Goal: Task Accomplishment & Management: Use online tool/utility

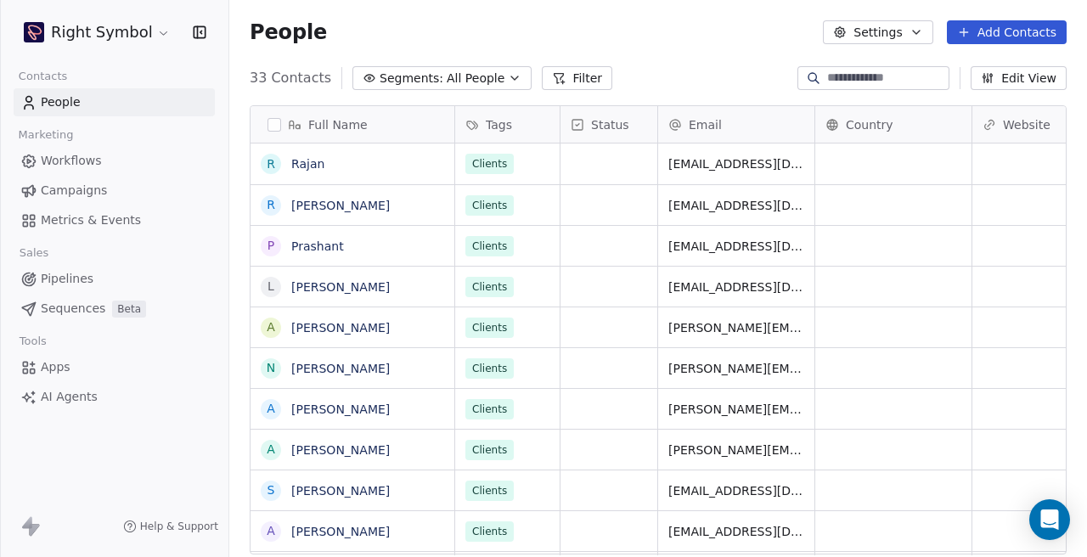
scroll to position [1, 1]
click at [153, 38] on html "Right Symbol Contacts People Marketing Workflows Campaigns Metrics & Events Sal…" at bounding box center [543, 278] width 1087 height 557
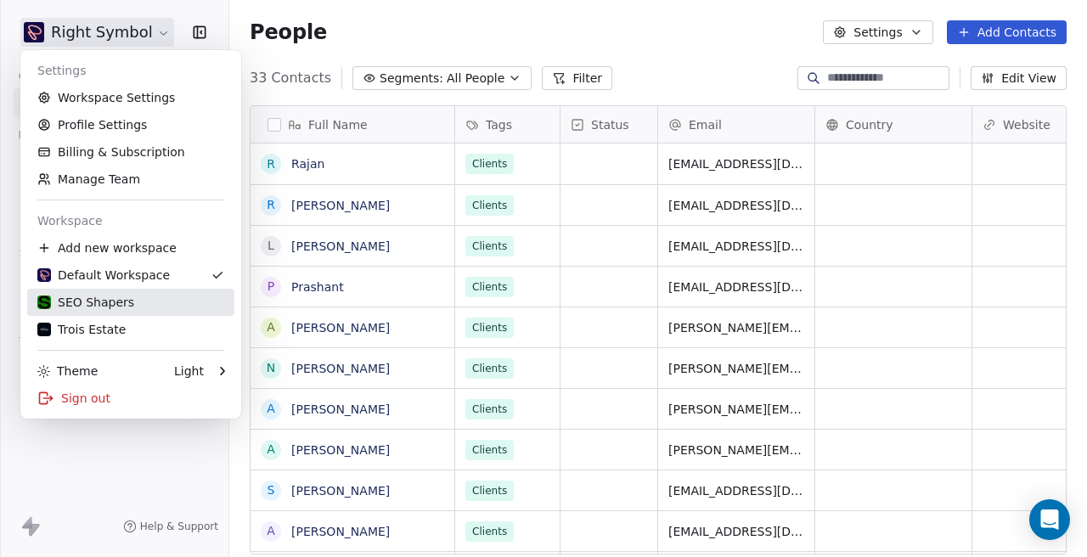
click at [132, 307] on div "SEO Shapers" at bounding box center [130, 302] width 187 height 17
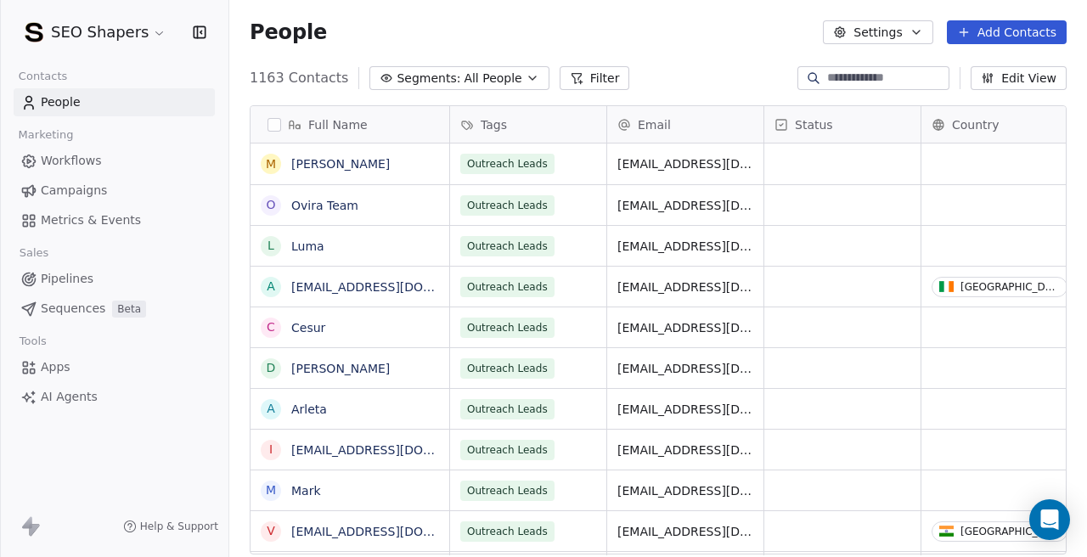
scroll to position [491, 858]
click at [60, 193] on span "Campaigns" at bounding box center [74, 191] width 66 height 18
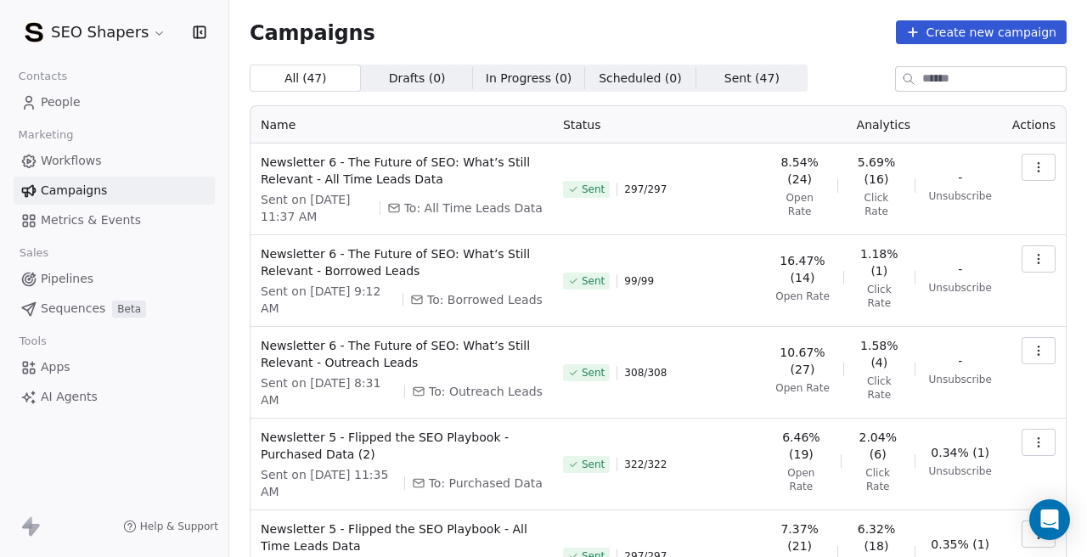
click at [493, 482] on span "To: Purchased Data" at bounding box center [486, 483] width 114 height 17
copy span "Purchased Data"
click at [703, 351] on div "Sent 308 / 308" at bounding box center [659, 372] width 192 height 71
click at [1025, 175] on button "button" at bounding box center [1039, 167] width 34 height 27
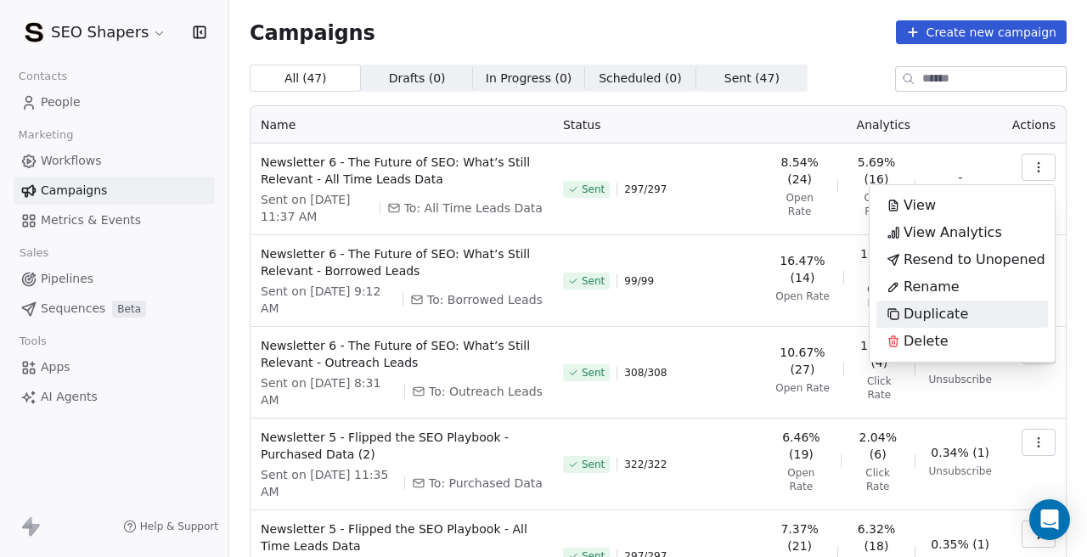
click at [937, 301] on div "Duplicate" at bounding box center [928, 314] width 102 height 27
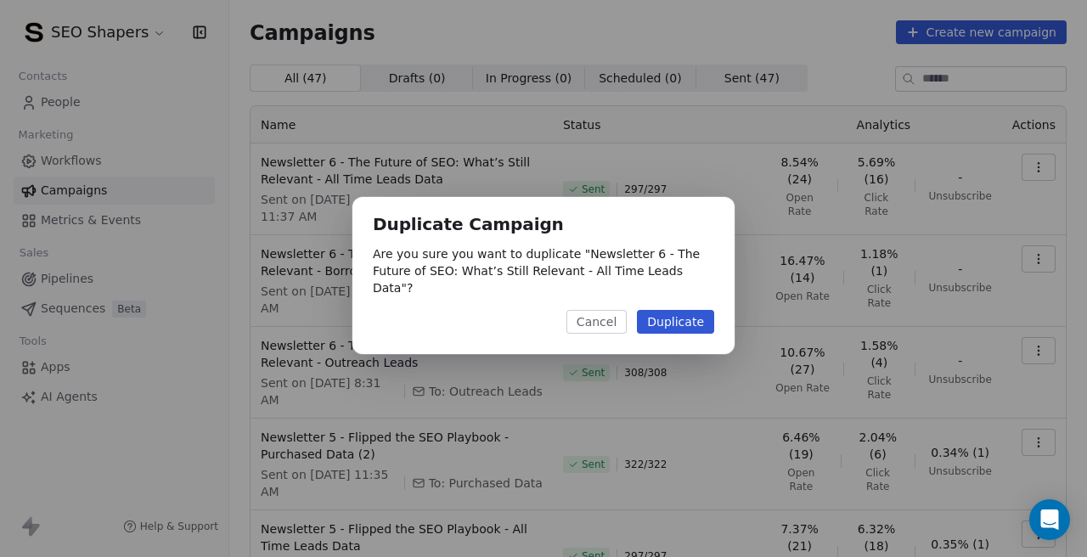
click at [681, 316] on button "Duplicate" at bounding box center [675, 322] width 77 height 24
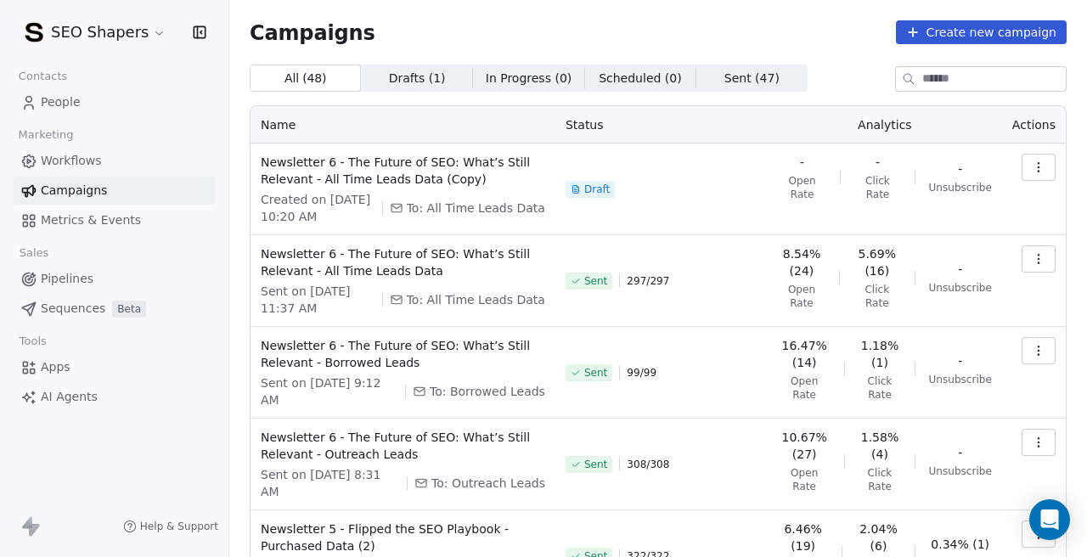
click at [1054, 158] on button "button" at bounding box center [1039, 167] width 34 height 27
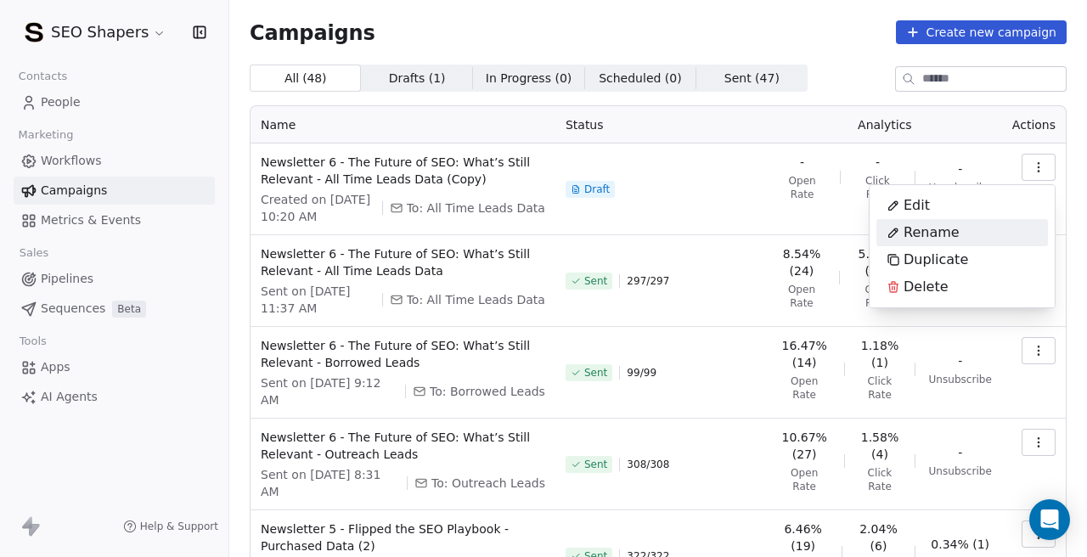
click at [977, 237] on div "Rename" at bounding box center [963, 232] width 172 height 27
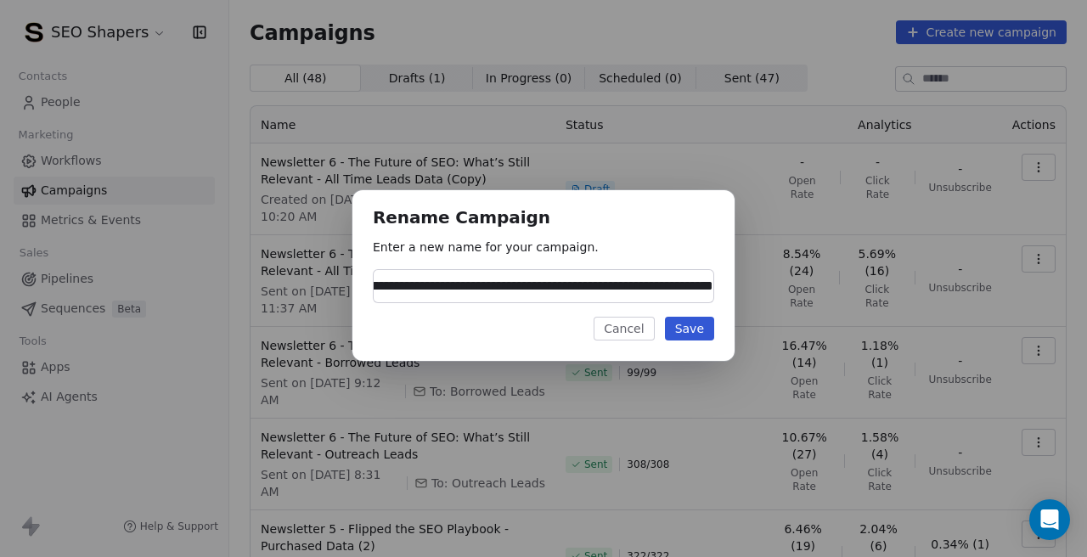
scroll to position [0, 188]
click at [547, 285] on input "**********" at bounding box center [544, 286] width 340 height 32
type input "**********"
click at [690, 327] on button "Save" at bounding box center [689, 329] width 49 height 24
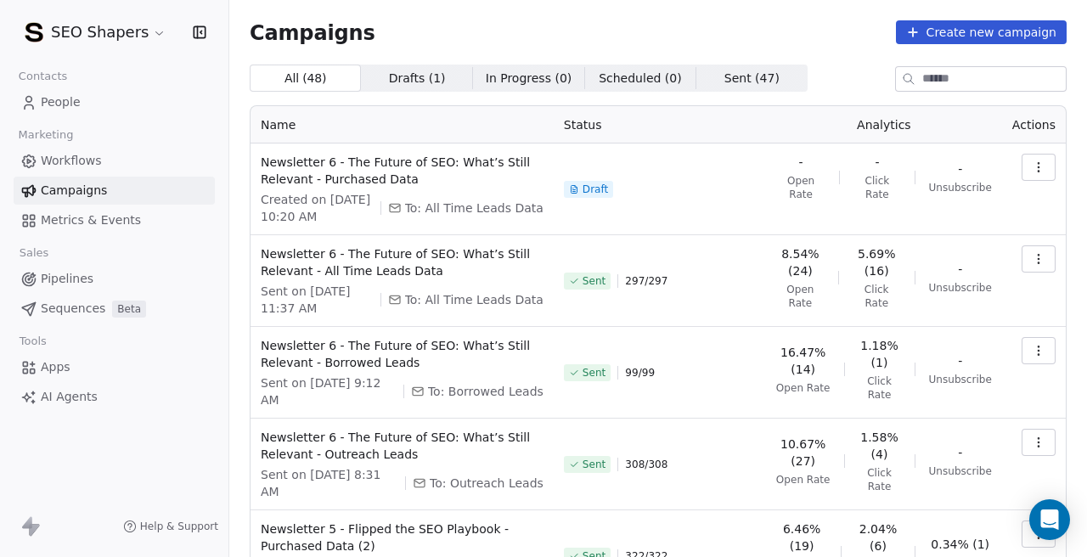
scroll to position [0, 0]
click at [1036, 166] on icon "button" at bounding box center [1039, 168] width 14 height 14
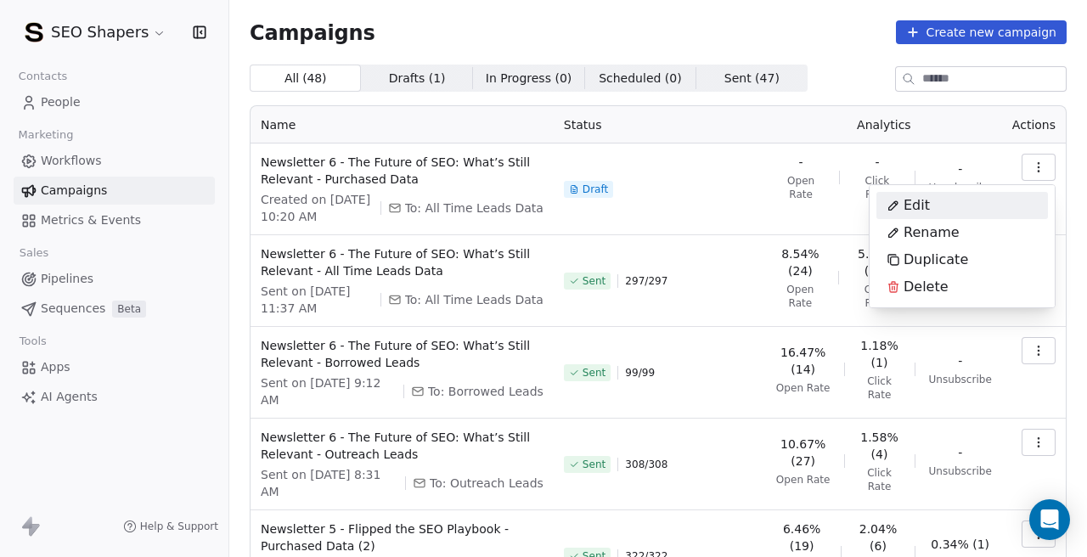
click at [972, 200] on div "Edit" at bounding box center [963, 205] width 172 height 27
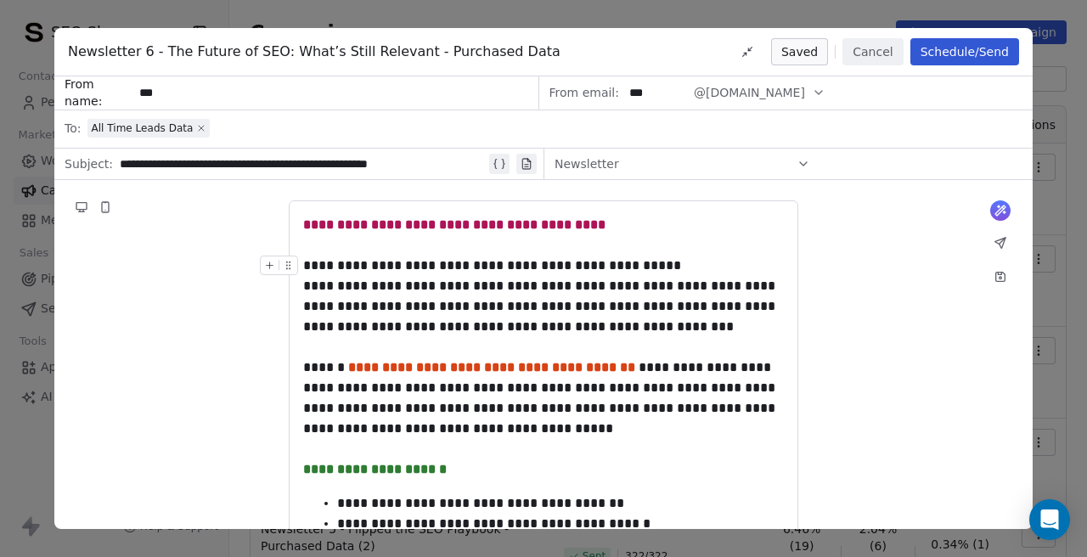
click at [200, 127] on icon at bounding box center [201, 128] width 10 height 10
click at [172, 128] on span "Select a segment" at bounding box center [139, 128] width 104 height 17
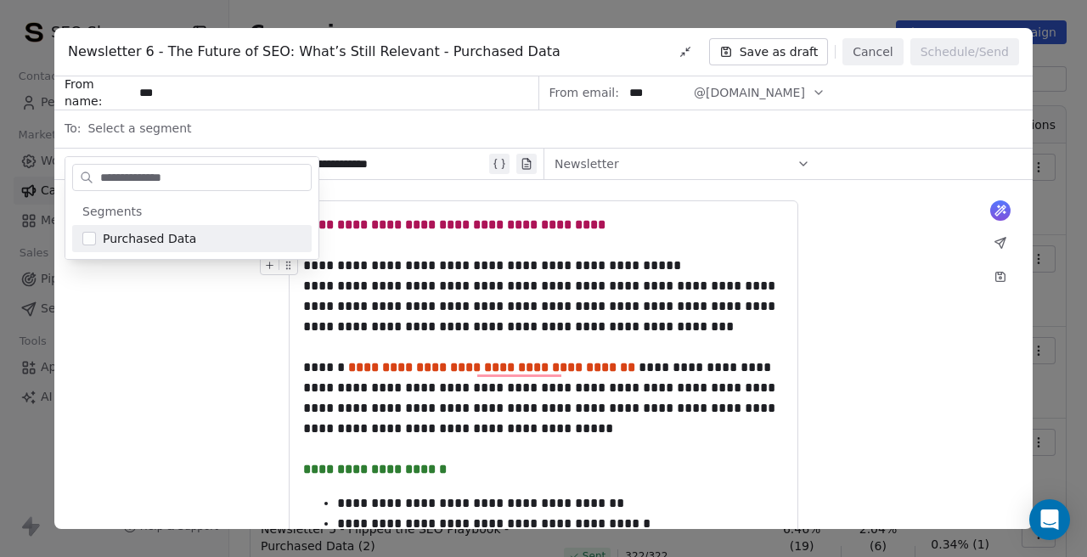
type input "**********"
click at [93, 234] on button "Suggestions" at bounding box center [89, 239] width 14 height 14
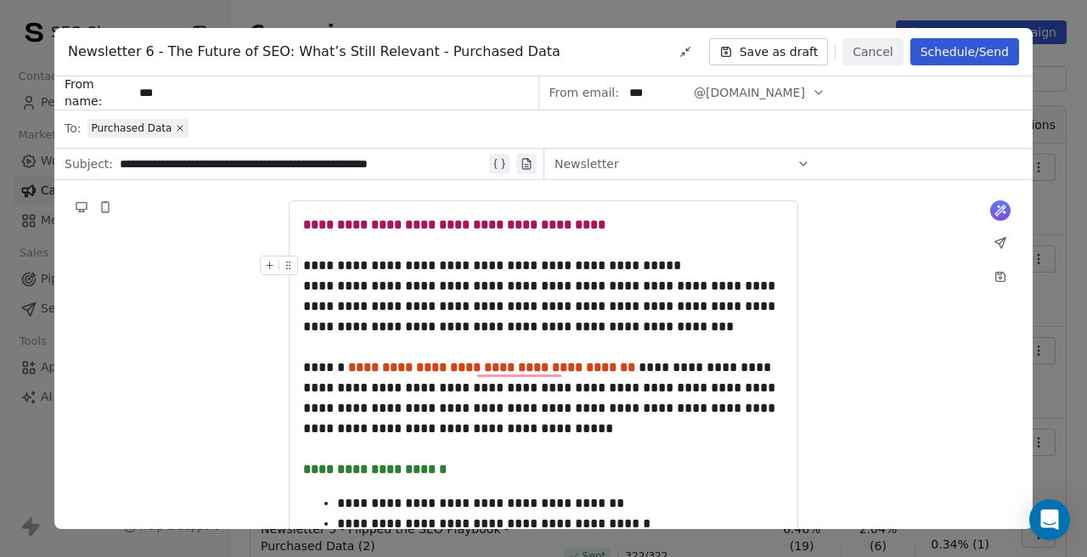
click at [787, 46] on button "Save as draft" at bounding box center [769, 51] width 120 height 27
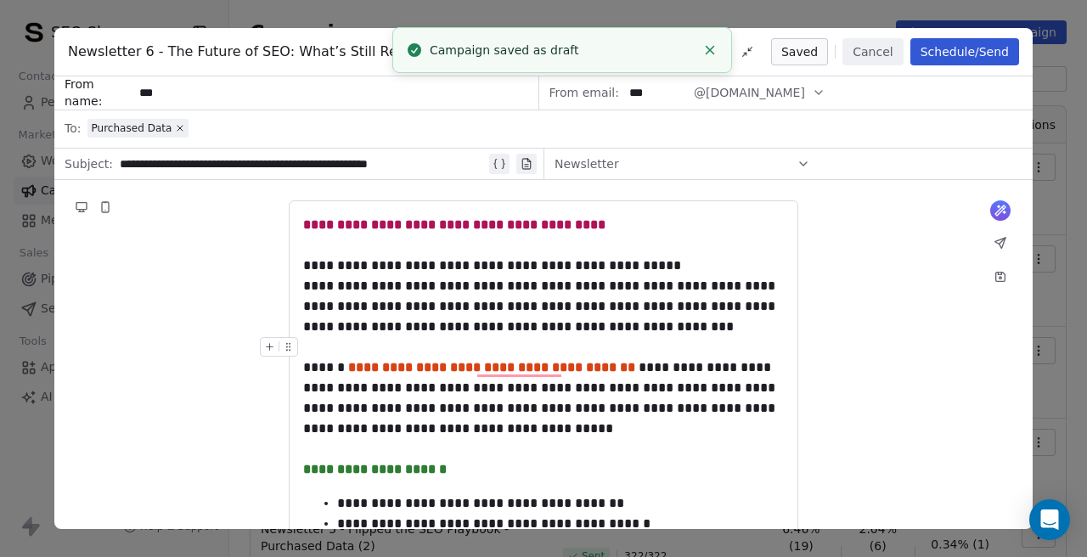
click at [946, 48] on button "Schedule/Send" at bounding box center [965, 51] width 109 height 27
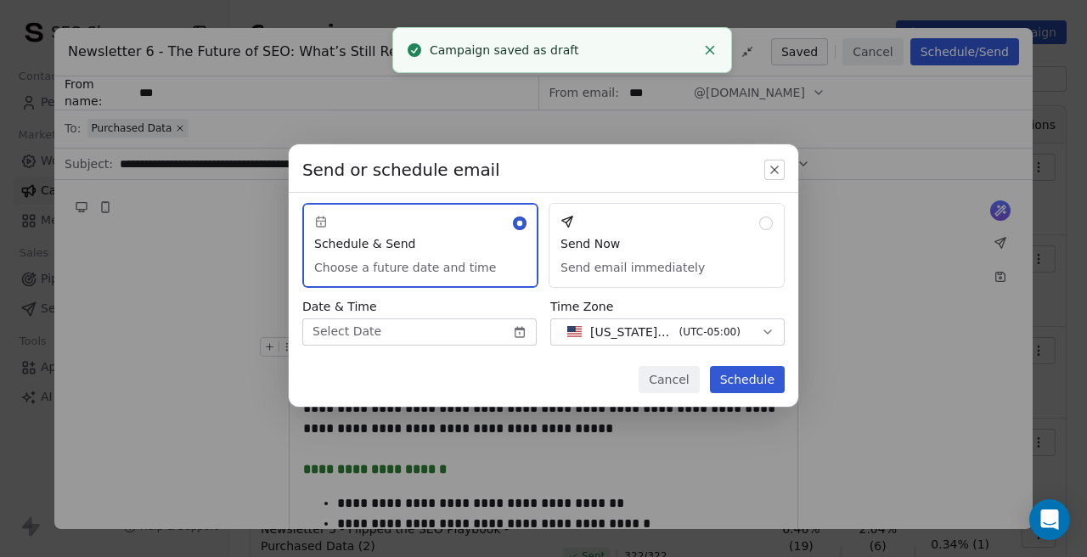
click at [526, 329] on div "Send or schedule email Schedule & Send Choose a future date and time Send Now S…" at bounding box center [543, 278] width 1087 height 323
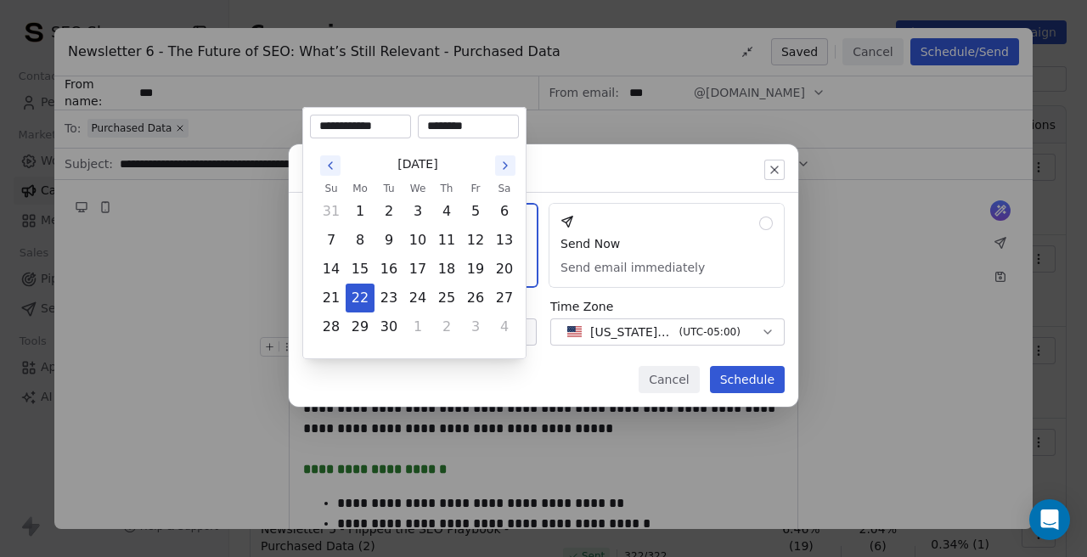
click at [434, 131] on input "********" at bounding box center [468, 126] width 94 height 17
click at [439, 121] on input "********" at bounding box center [468, 126] width 94 height 17
click at [358, 296] on button "22" at bounding box center [360, 298] width 27 height 27
type input "********"
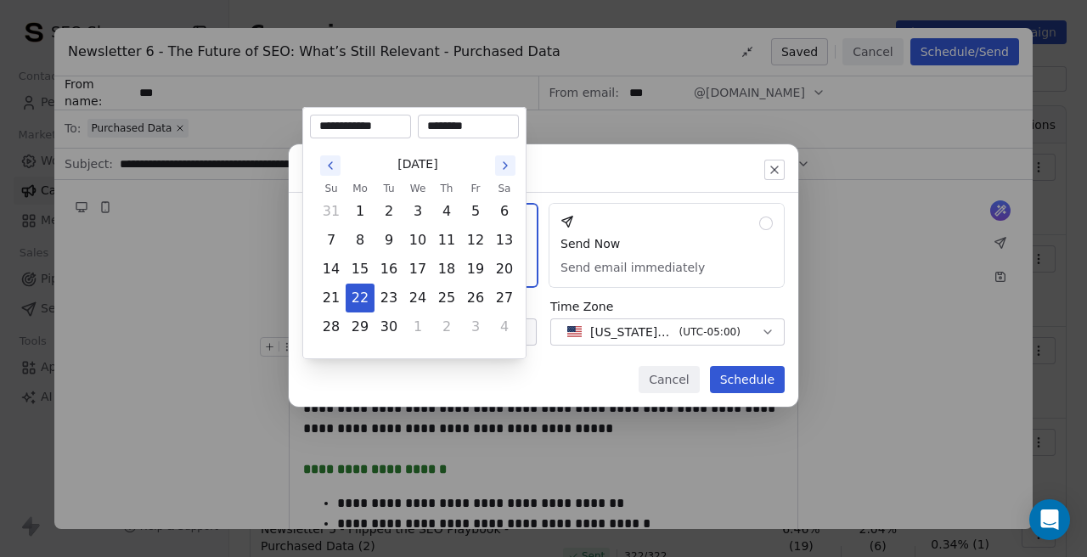
click at [522, 392] on div "Send or schedule email Schedule & Send Choose a future date and time Send Now S…" at bounding box center [543, 278] width 1087 height 323
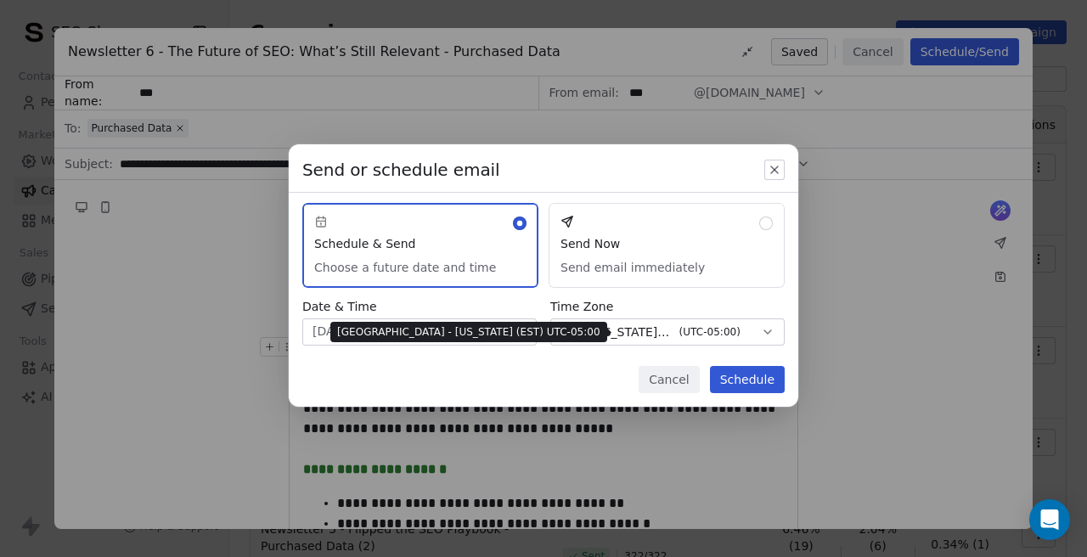
click at [663, 330] on span "[US_STATE] - EST" at bounding box center [631, 332] width 82 height 17
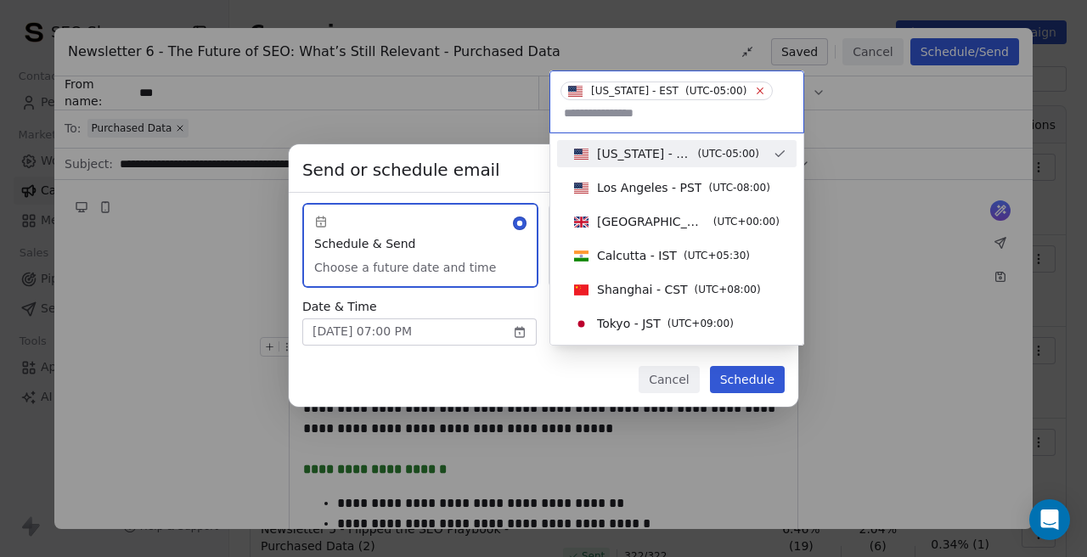
click at [758, 91] on icon at bounding box center [761, 91] width 6 height 6
click at [613, 120] on input at bounding box center [677, 112] width 233 height 19
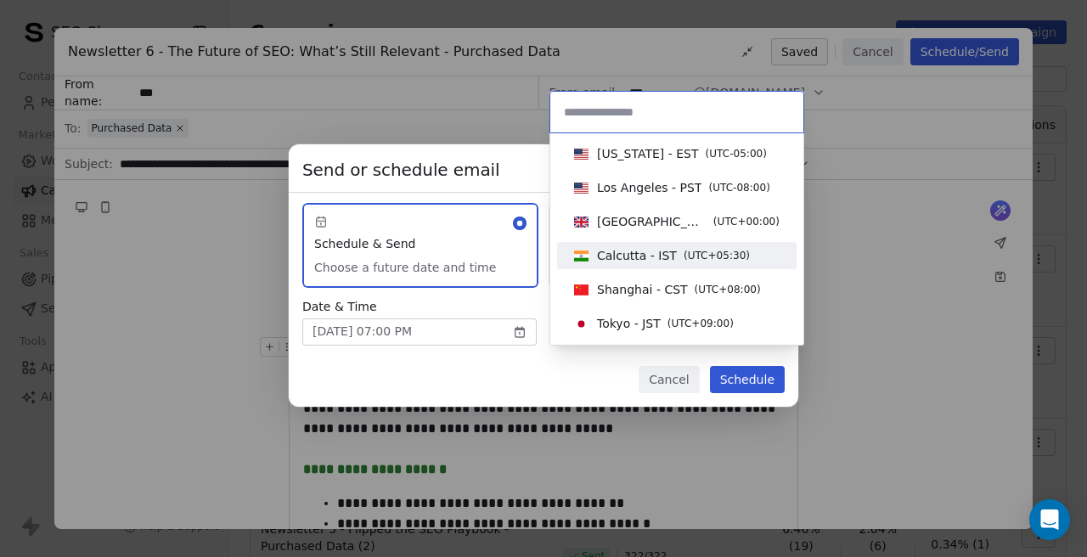
click at [613, 253] on span "Calcutta - IST" at bounding box center [637, 255] width 80 height 17
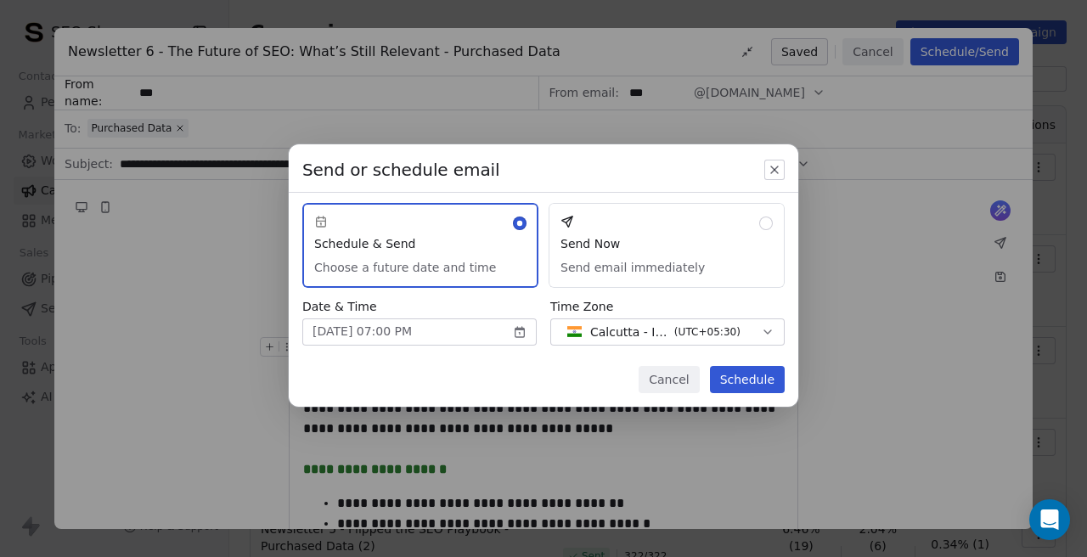
click at [736, 379] on button "Schedule" at bounding box center [747, 379] width 75 height 27
